Goal: Transaction & Acquisition: Book appointment/travel/reservation

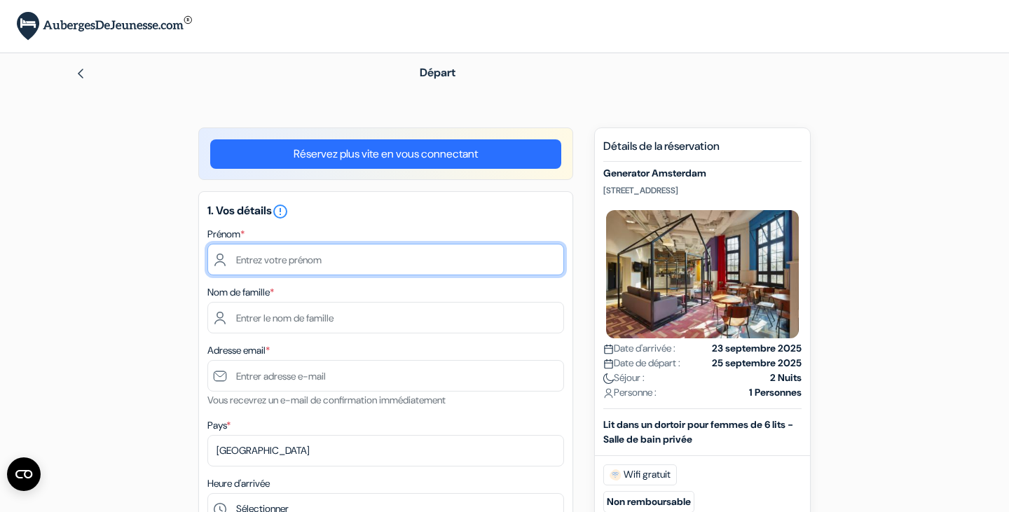
type input "9"
type input "izaura"
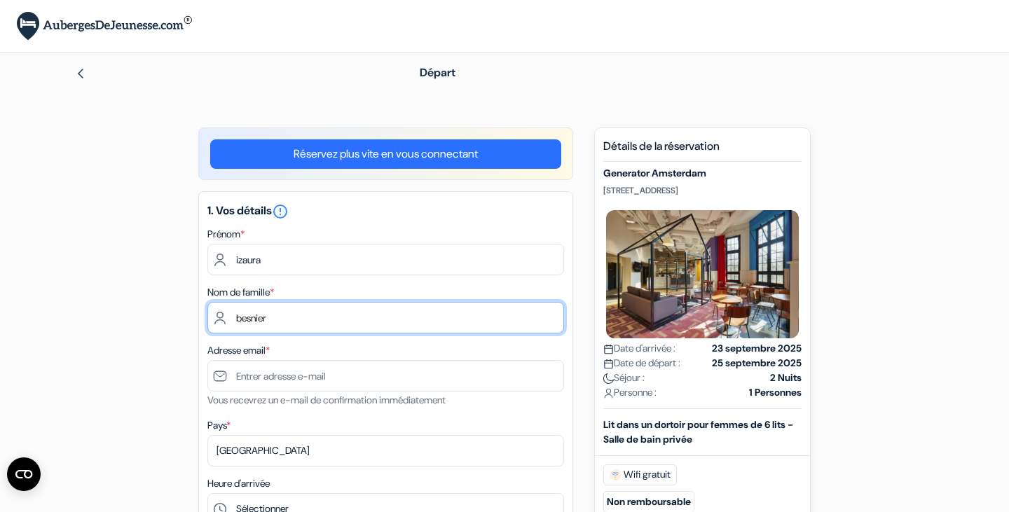
type input "besnier"
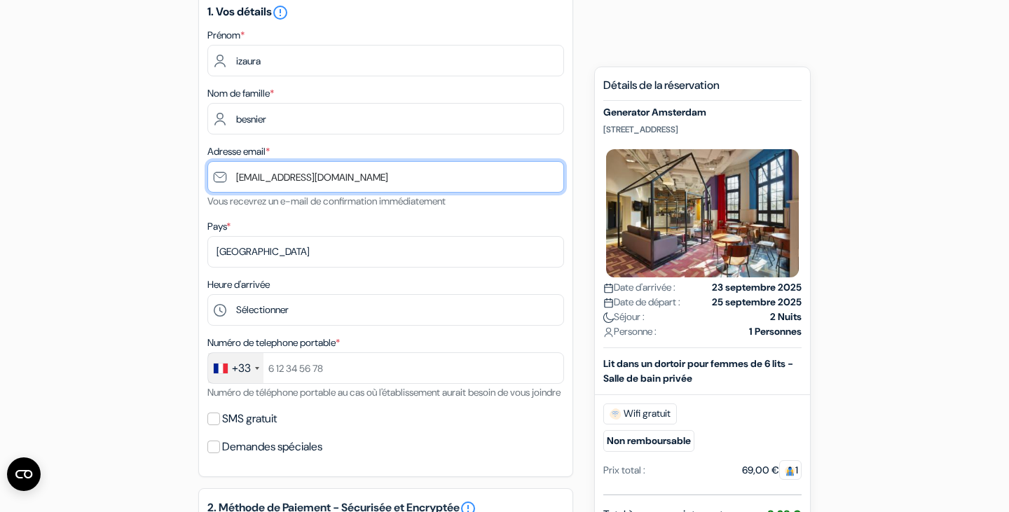
scroll to position [205, 0]
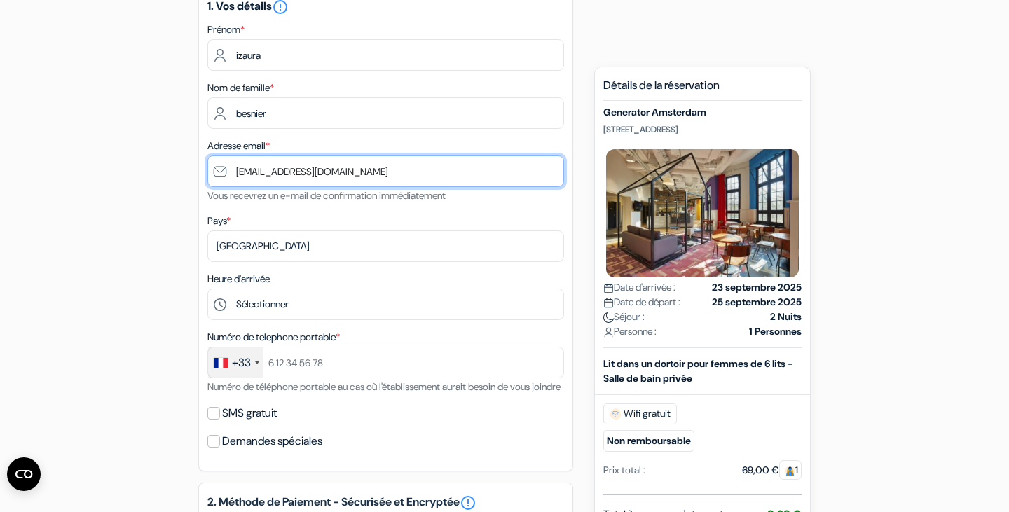
type input "[EMAIL_ADDRESS][DOMAIN_NAME]"
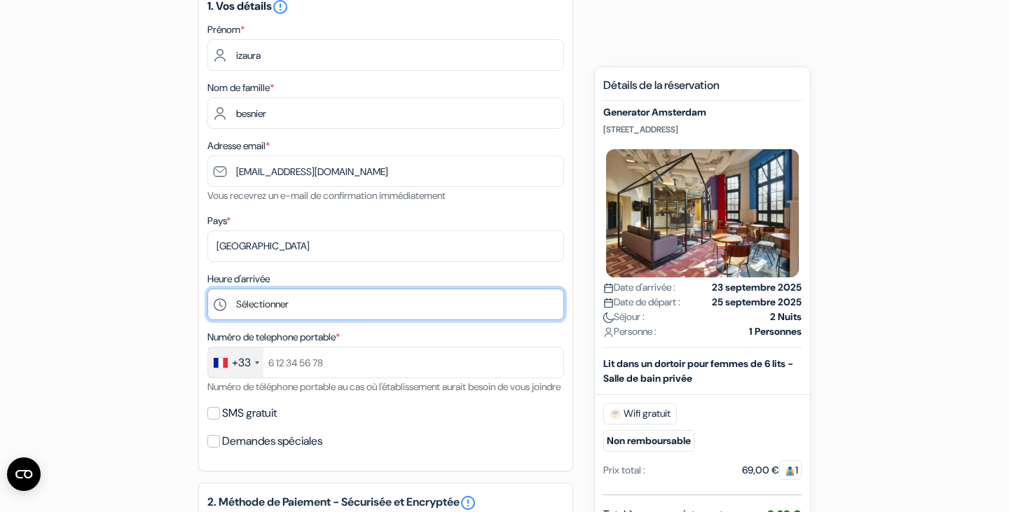
scroll to position [238, 0]
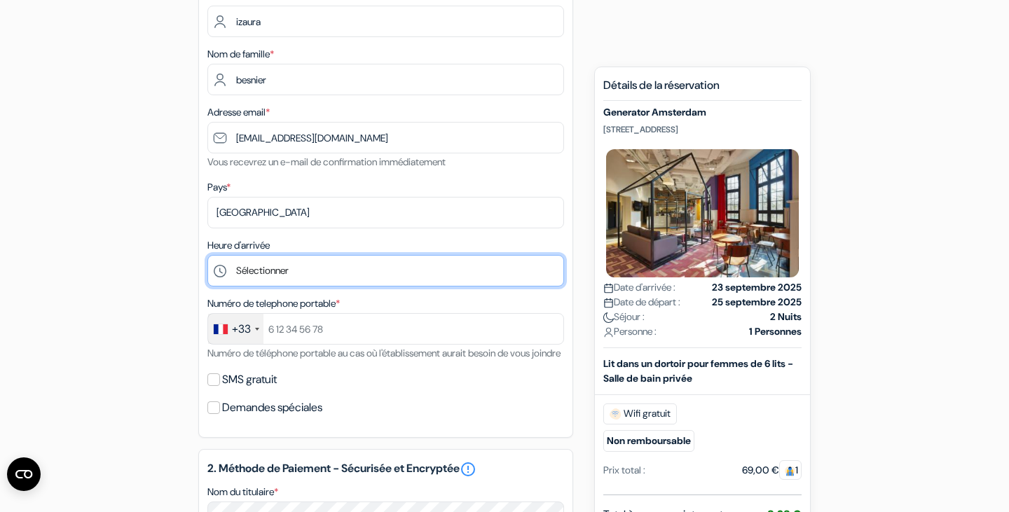
select select "14"
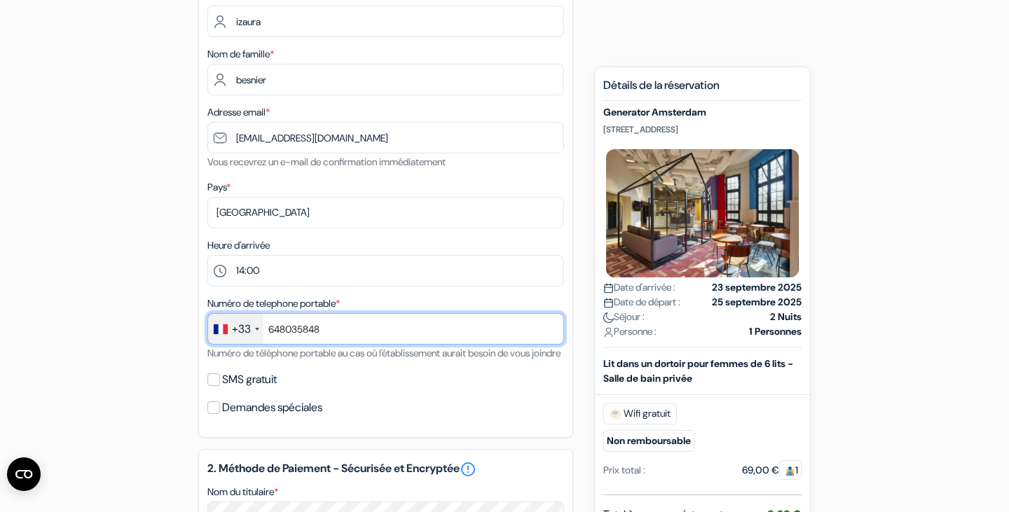
type input "648035848"
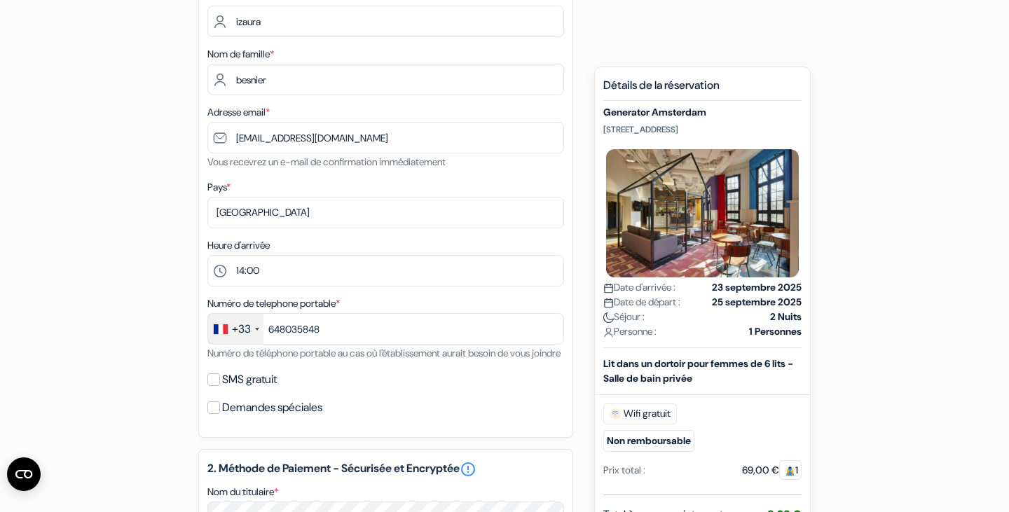
click at [323, 387] on div "SMS gratuit" at bounding box center [385, 380] width 357 height 20
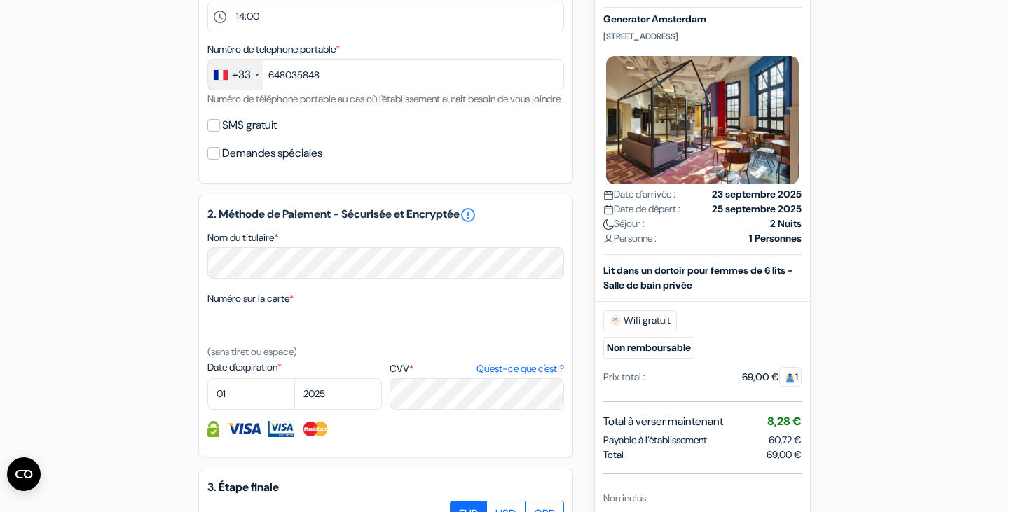
scroll to position [520, 0]
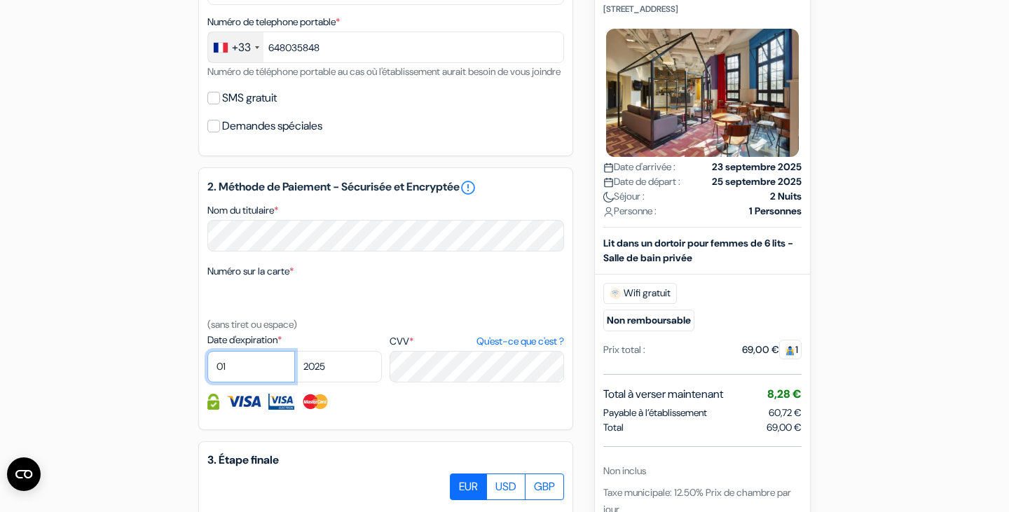
select select "02"
select select "2028"
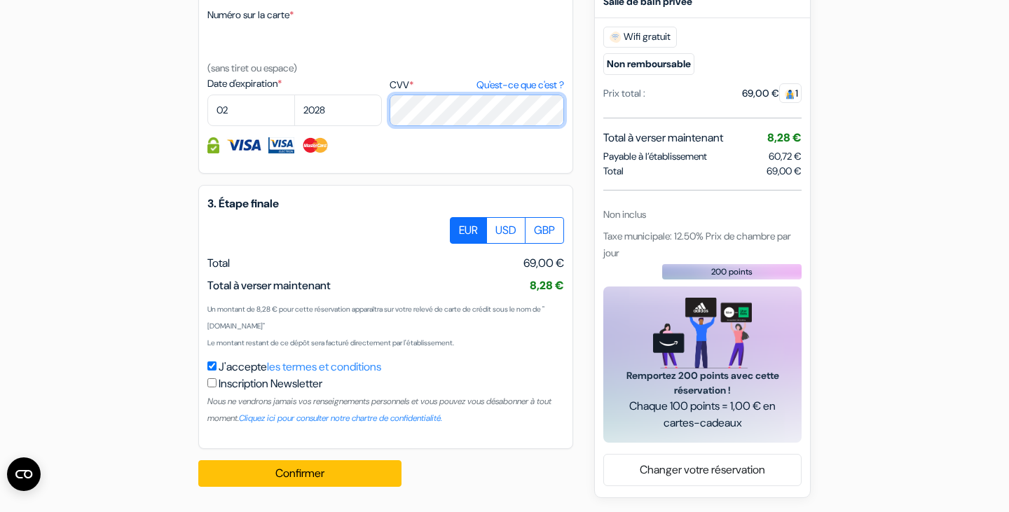
scroll to position [793, 0]
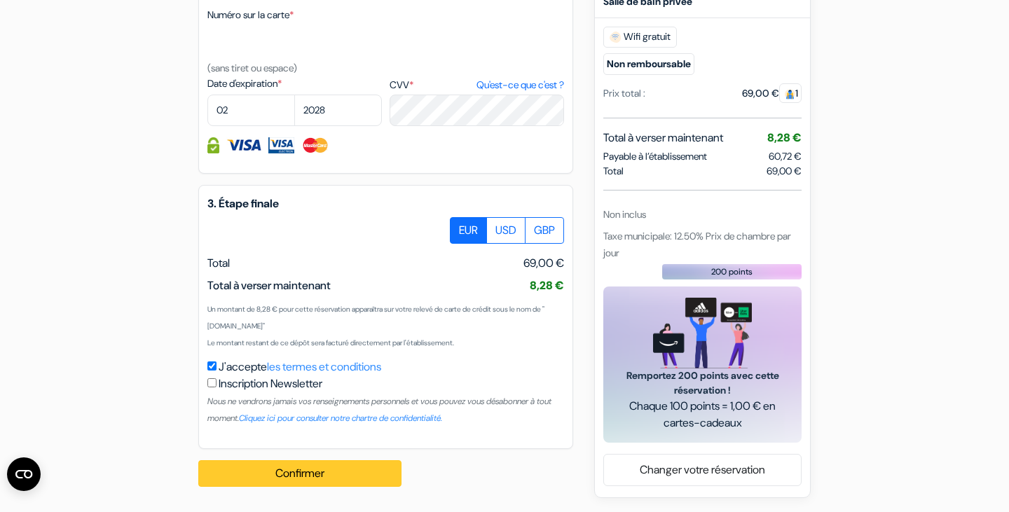
click at [322, 464] on button "Confirmer Loading..." at bounding box center [299, 473] width 203 height 27
